Goal: Communication & Community: Answer question/provide support

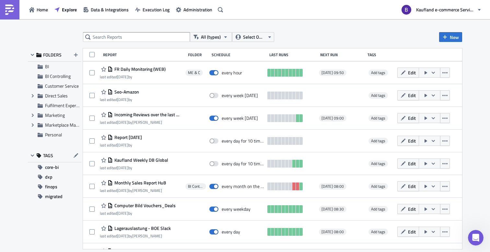
scroll to position [211, 0]
click at [472, 236] on icon "Open Intercom Messenger" at bounding box center [475, 236] width 11 height 11
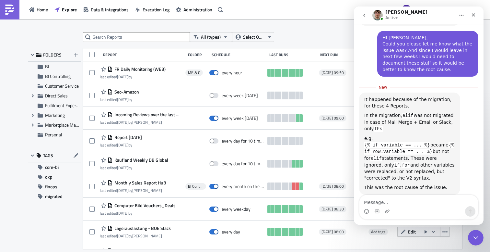
scroll to position [324, 0]
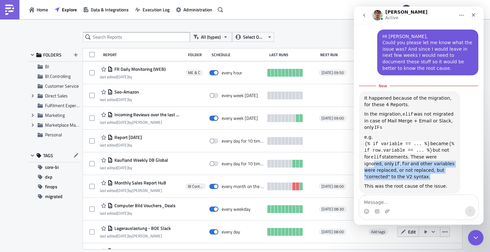
drag, startPoint x: 371, startPoint y: 148, endPoint x: 449, endPoint y: 168, distance: 80.4
click at [449, 168] on div "It happened because of the migration, for these 4 Reports. In the migration, el…" at bounding box center [409, 142] width 91 height 94
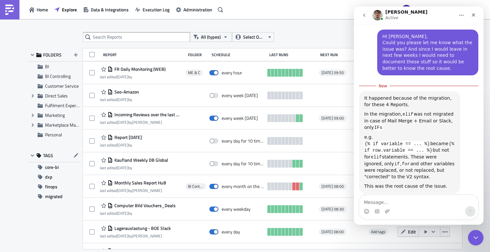
click at [431, 183] on div "This was the root cause of the issue." at bounding box center [409, 186] width 91 height 6
click at [434, 209] on div "Intercom messenger" at bounding box center [418, 211] width 119 height 10
click at [439, 203] on textarea "Message…" at bounding box center [418, 200] width 119 height 11
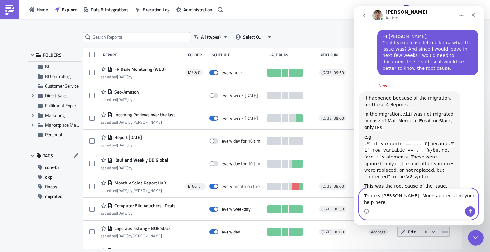
type textarea "Thanks [PERSON_NAME]. Much appreciated your help here."
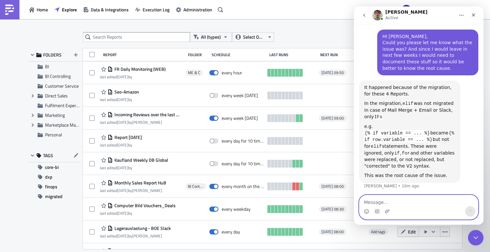
scroll to position [339, 0]
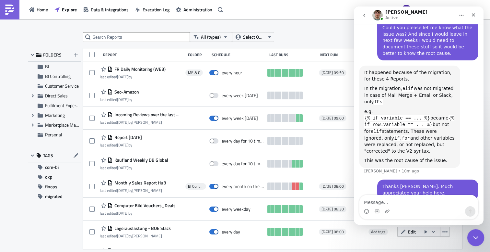
click at [475, 233] on icon "Close Intercom Messenger" at bounding box center [475, 236] width 8 height 8
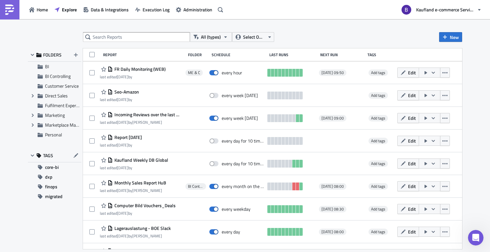
click at [331, 25] on div "All (types) Select Owner New FOLDERS BI BI Controlling Customer Service Expand …" at bounding box center [245, 135] width 490 height 233
